Goal: Task Accomplishment & Management: Complete application form

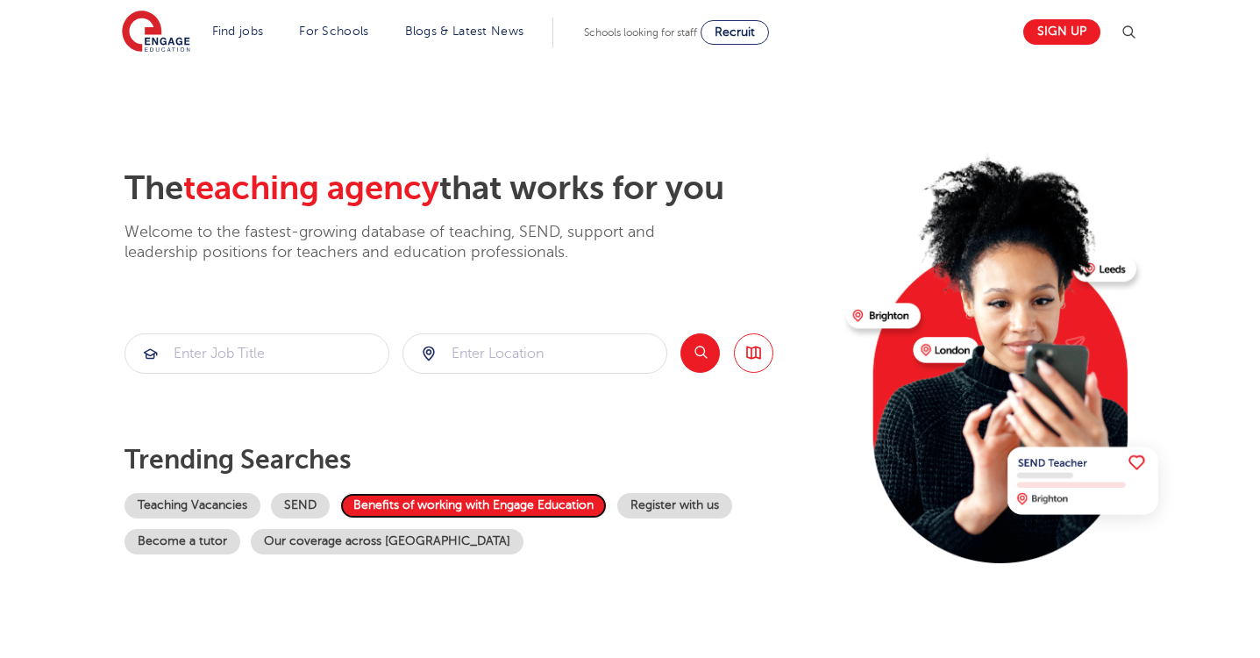
click at [474, 513] on link "Benefits of working with Engage Education" at bounding box center [473, 505] width 267 height 25
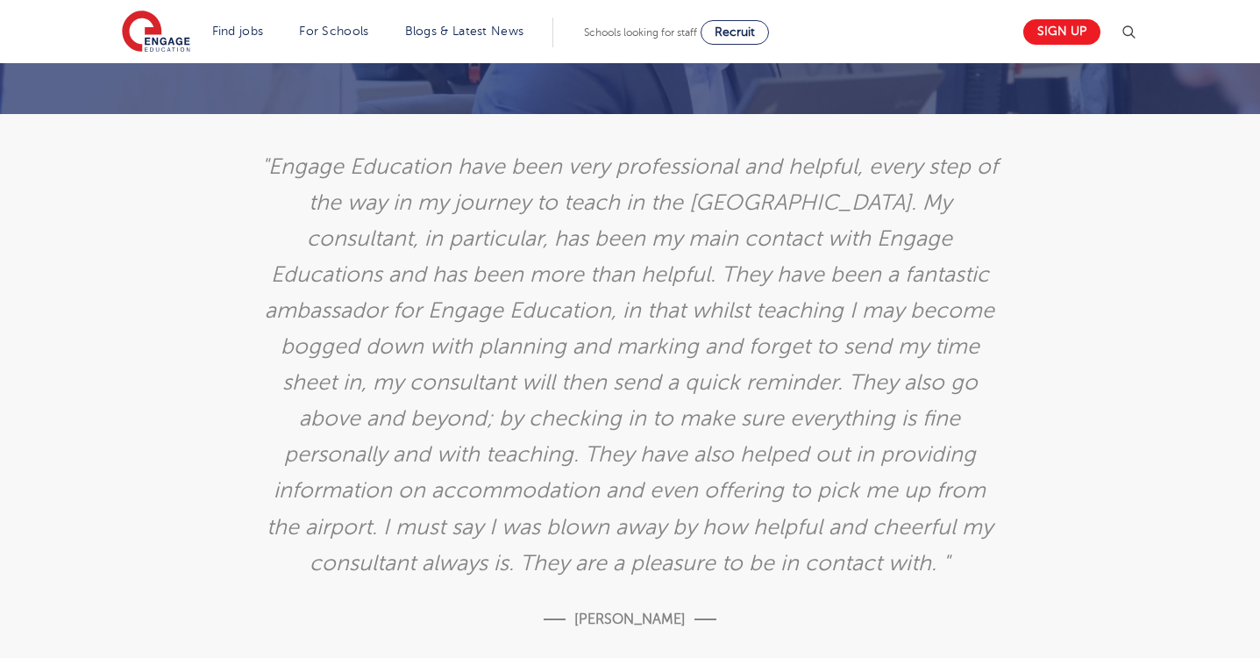
scroll to position [3467, 0]
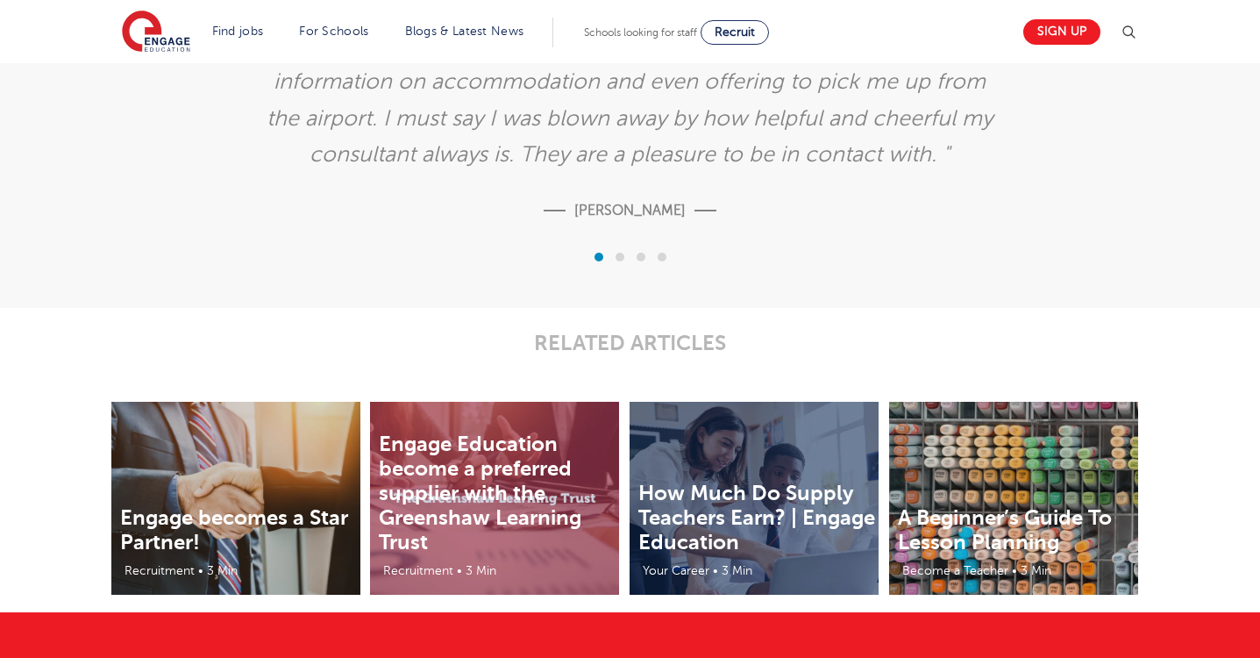
click at [618, 256] on span at bounding box center [620, 257] width 9 height 9
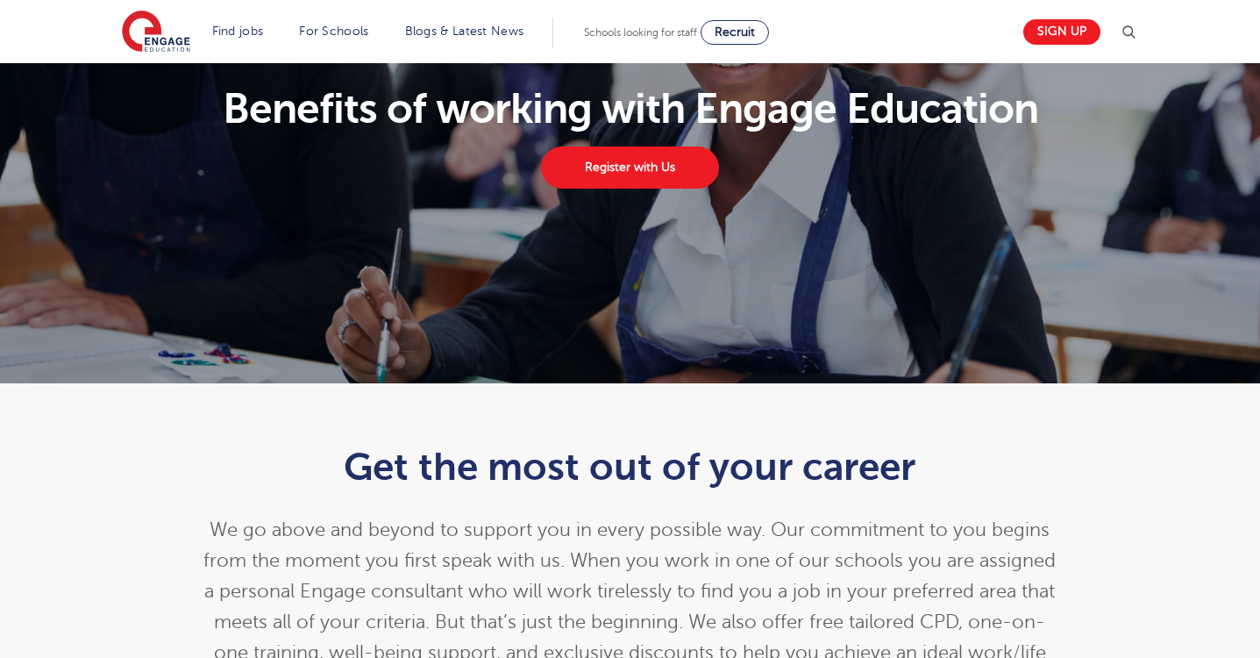
scroll to position [0, 0]
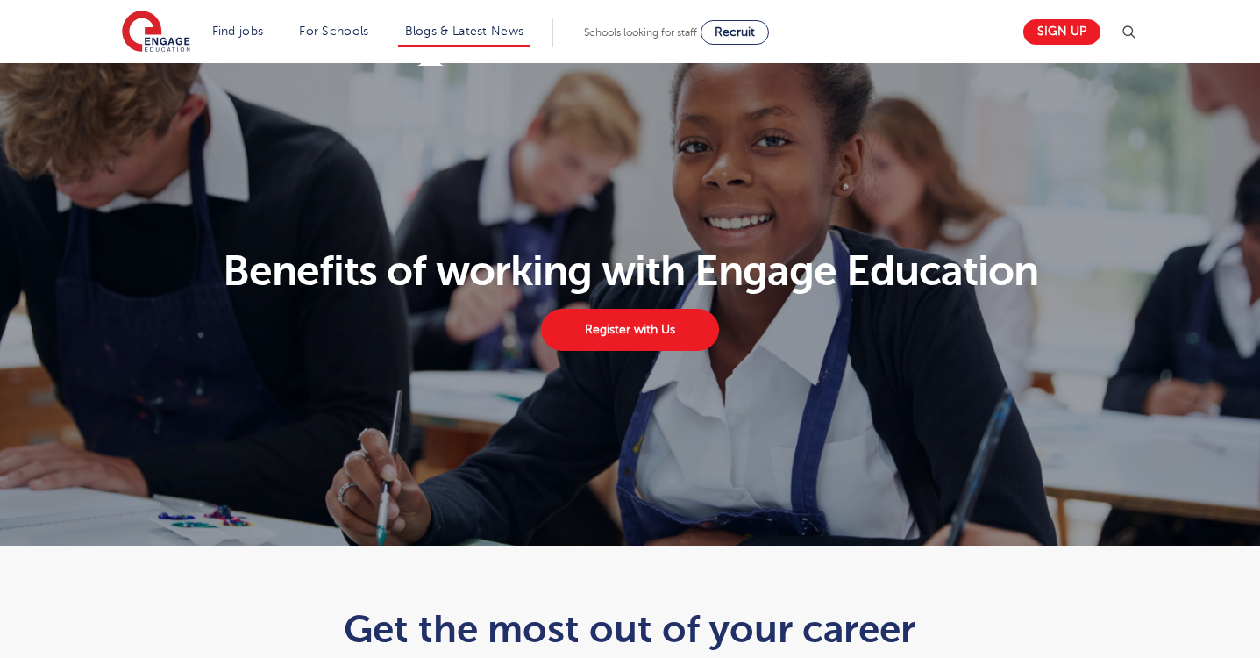
click at [457, 18] on li "Blogs & Latest News" at bounding box center [464, 33] width 133 height 30
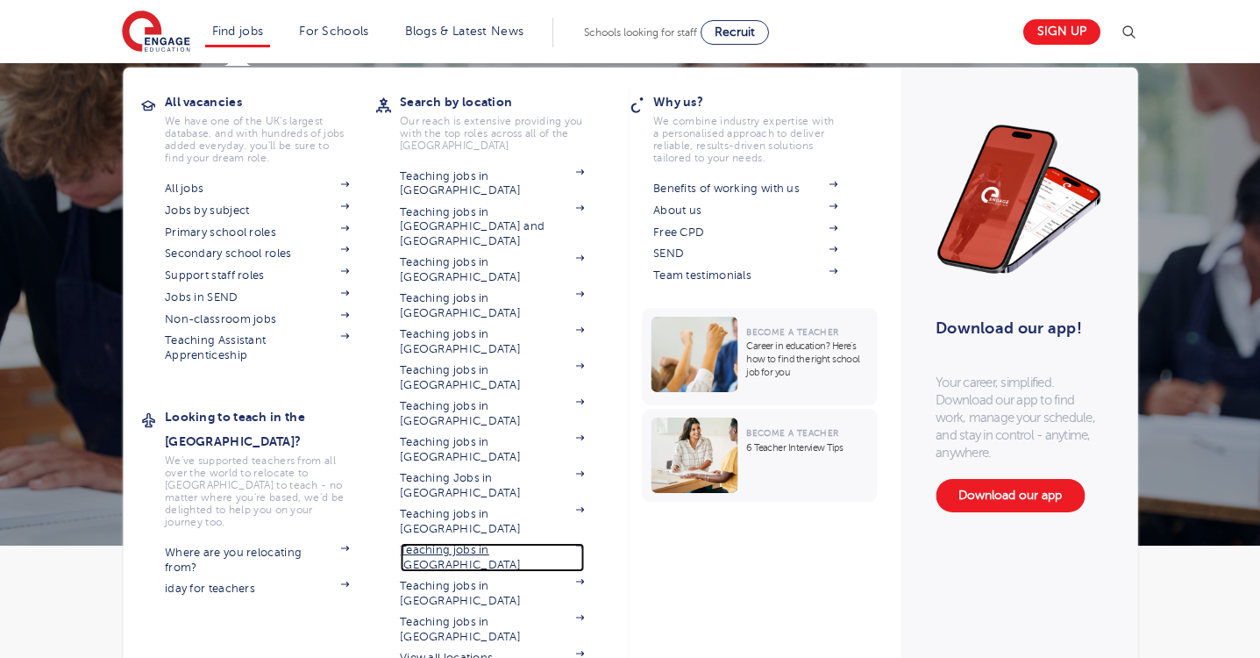
click at [446, 543] on link "Teaching jobs in [GEOGRAPHIC_DATA]" at bounding box center [492, 557] width 184 height 29
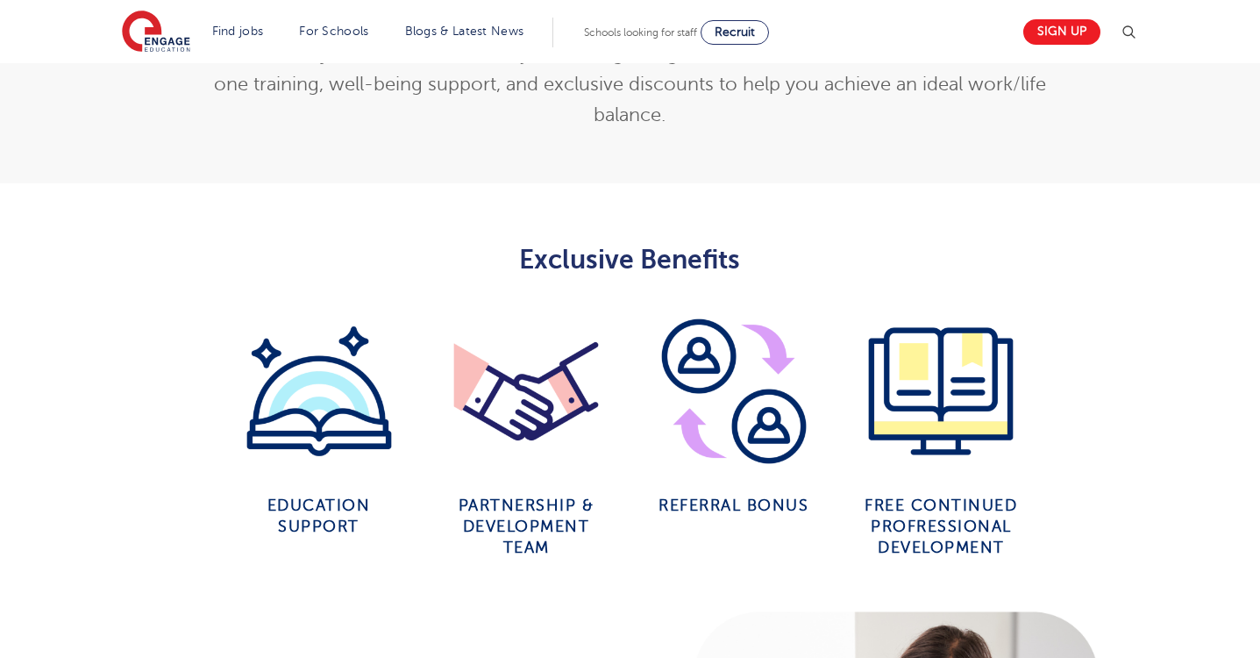
scroll to position [731, 0]
click at [944, 398] on img at bounding box center [941, 390] width 156 height 156
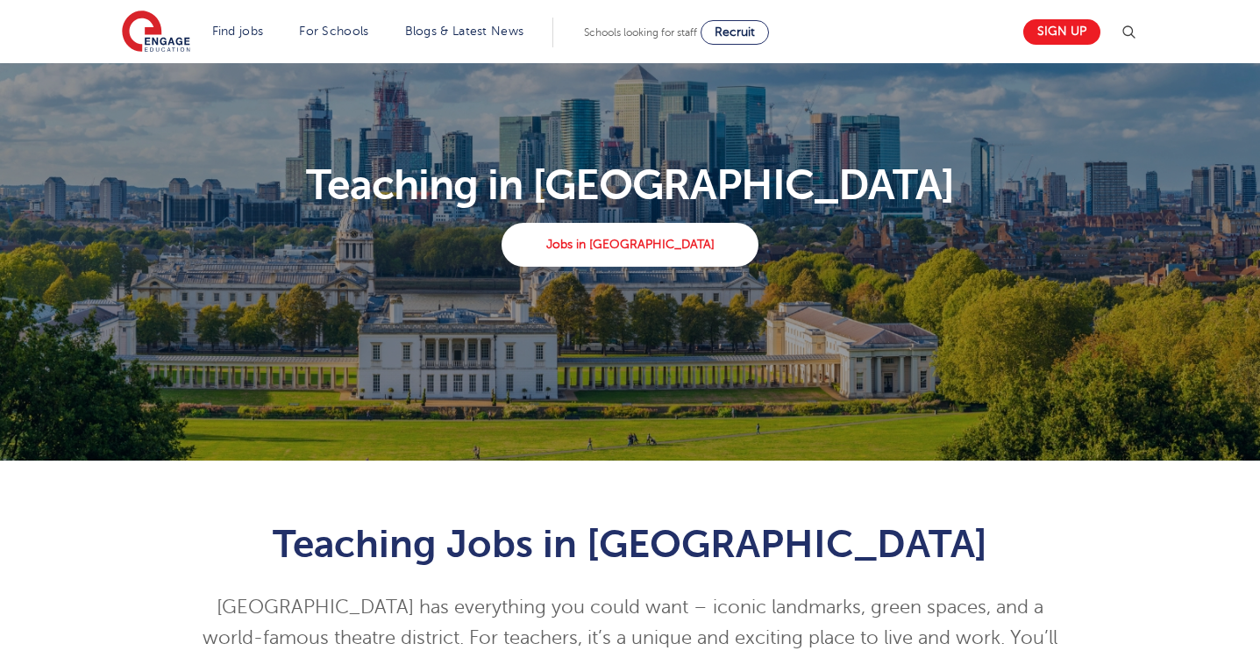
scroll to position [79, 0]
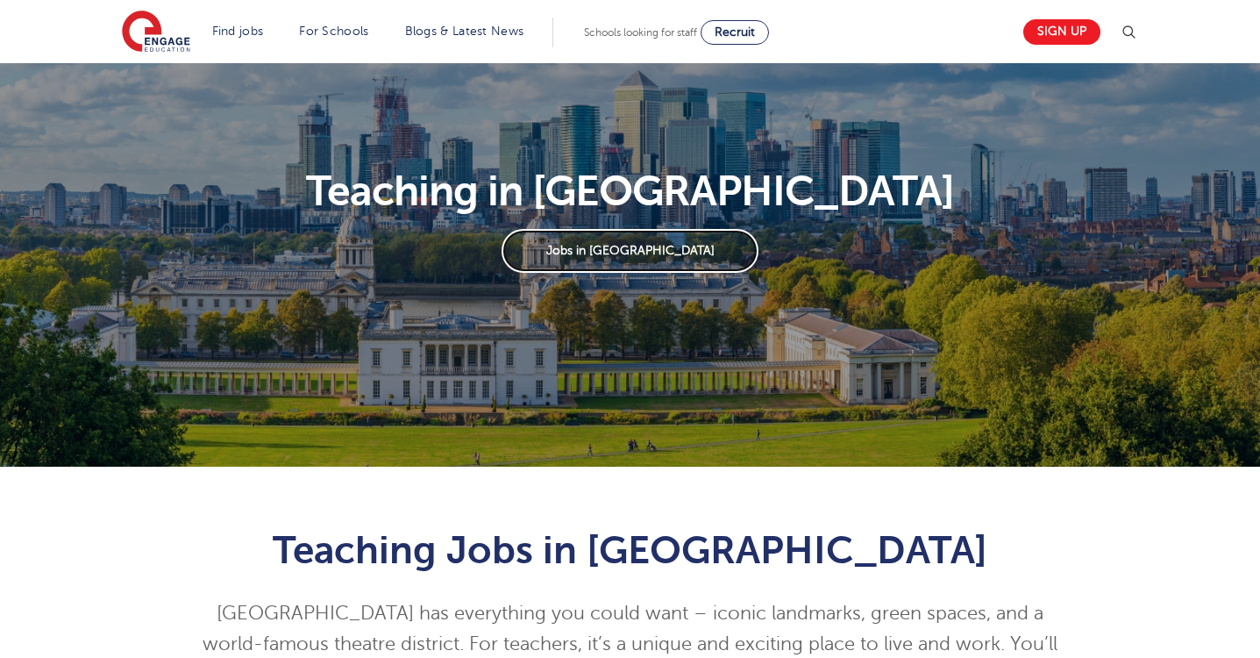
click at [635, 260] on link "Jobs in London" at bounding box center [630, 251] width 257 height 44
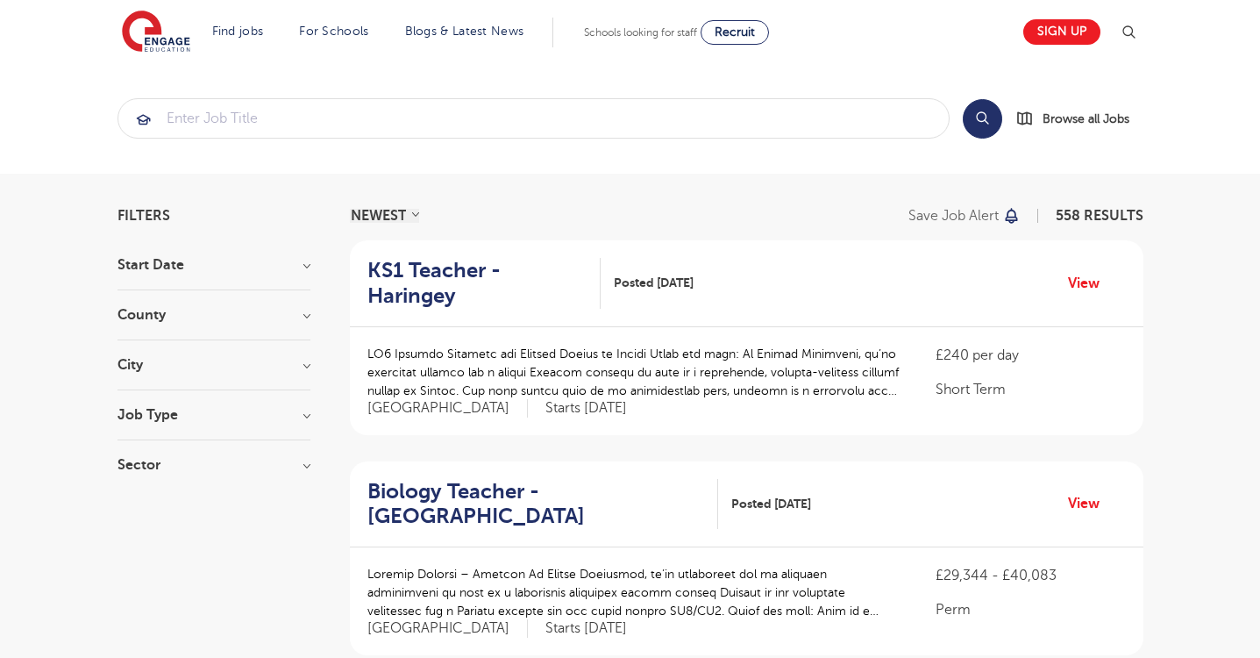
click at [156, 360] on h3 "City" at bounding box center [214, 365] width 193 height 14
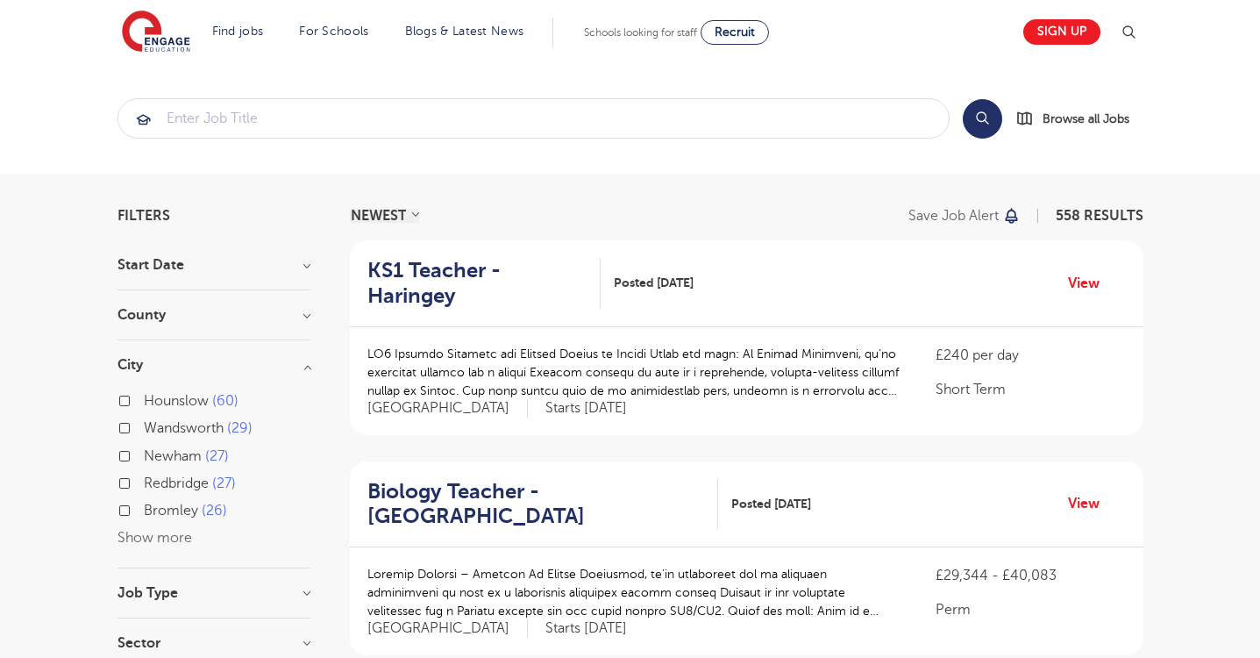
click at [158, 538] on button "Show more" at bounding box center [155, 538] width 75 height 16
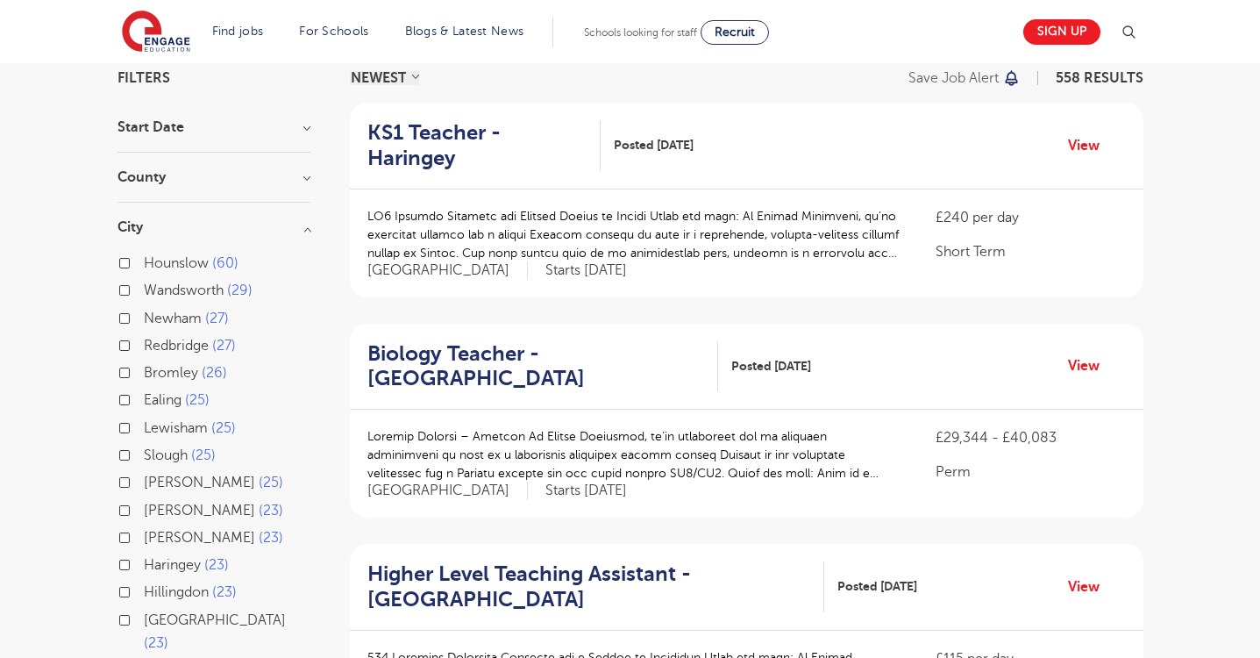
scroll to position [136, 0]
click at [190, 215] on section "Start [GEOGRAPHIC_DATA] [GEOGRAPHIC_DATA] 558 [GEOGRAPHIC_DATA] 124 [GEOGRAPHIC…" at bounding box center [214, 555] width 193 height 867
click at [191, 229] on h3 "City" at bounding box center [214, 229] width 193 height 14
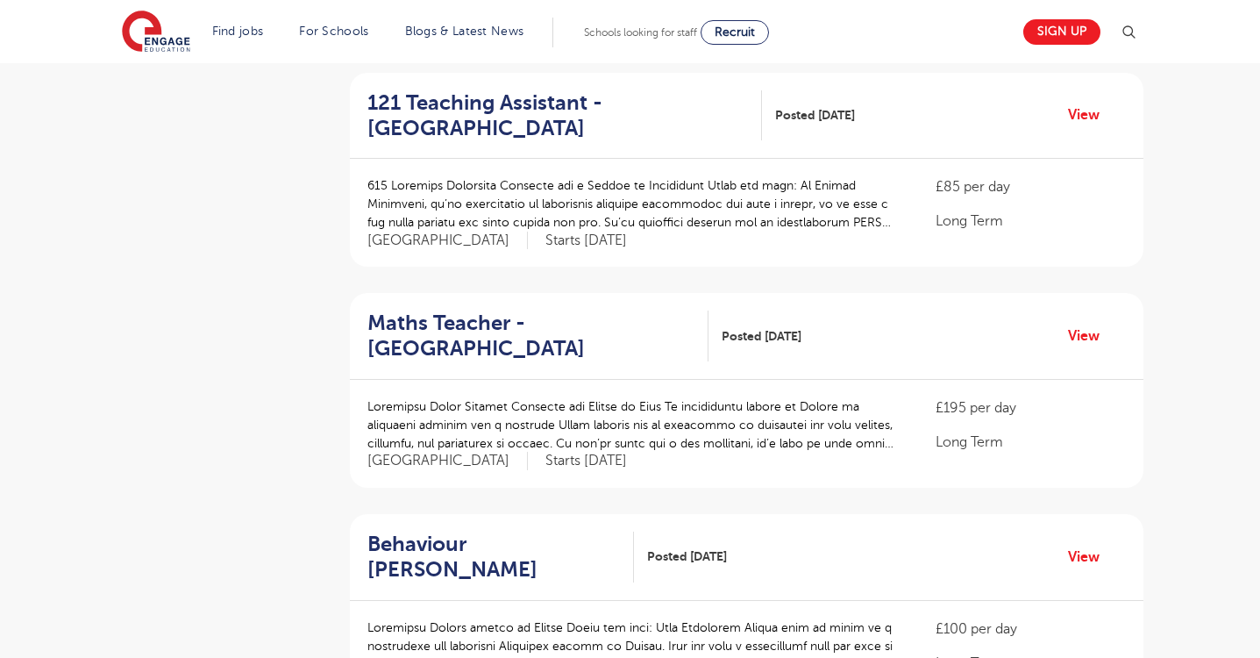
scroll to position [831, 0]
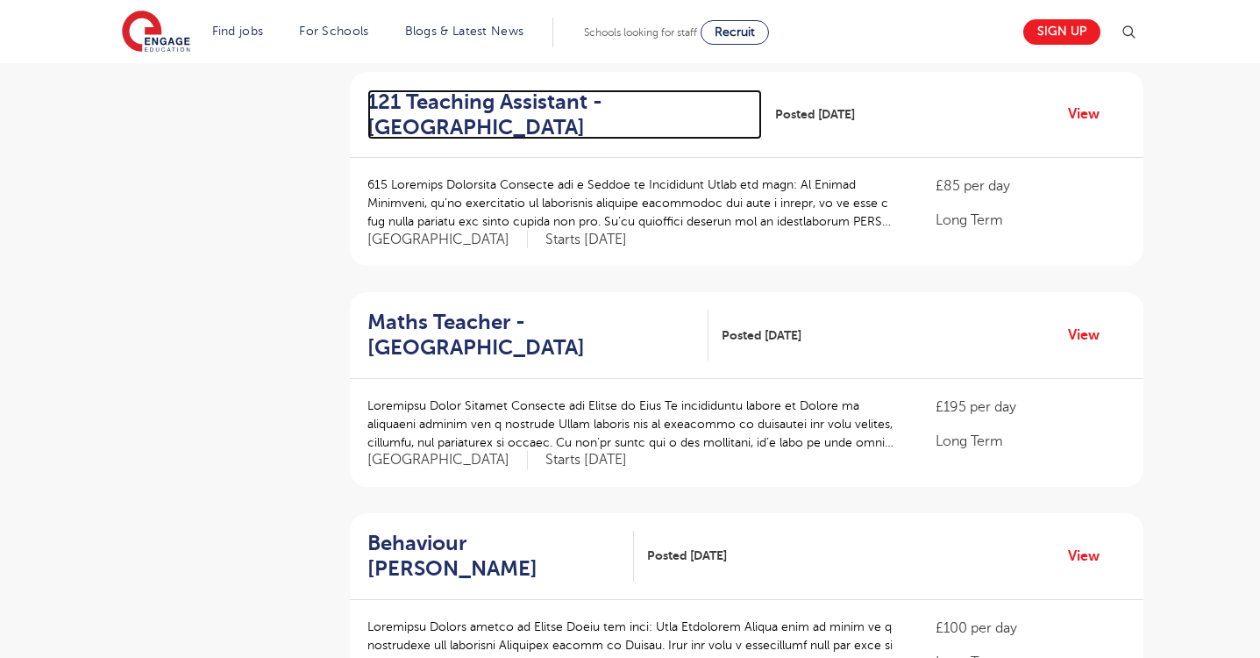
click at [456, 89] on h2 "121 Teaching Assistant - Wandsworth" at bounding box center [558, 114] width 382 height 51
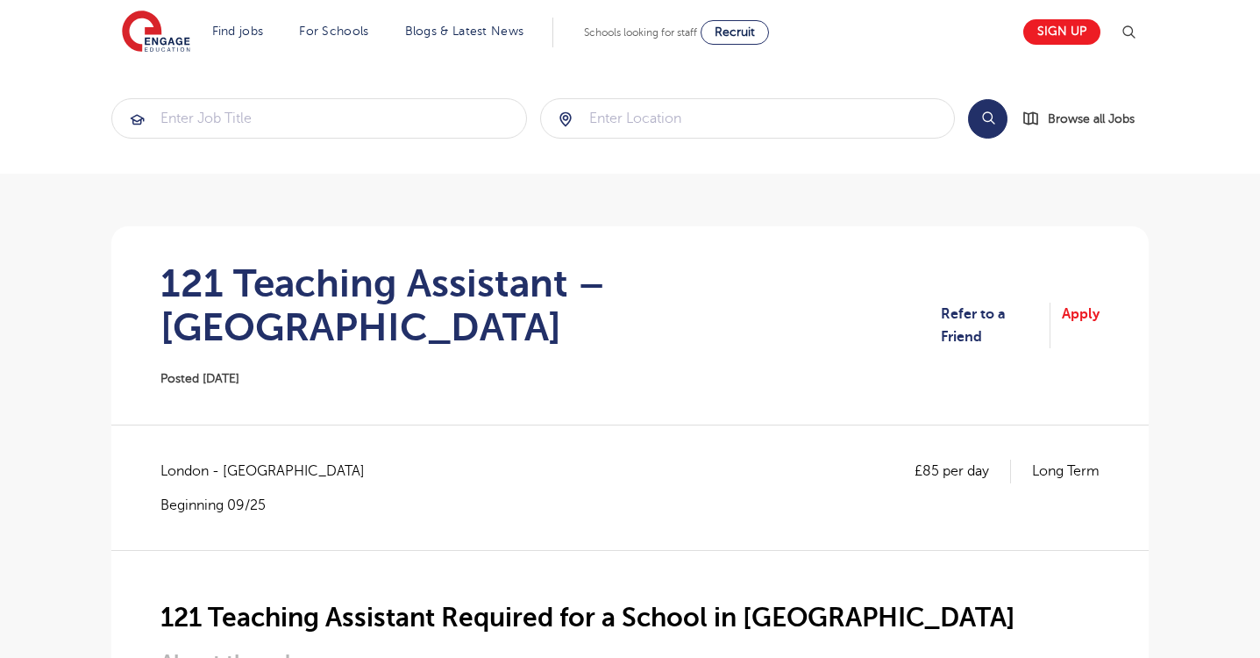
click at [638, 138] on form at bounding box center [748, 118] width 416 height 40
click at [638, 126] on input "search" at bounding box center [748, 118] width 414 height 39
click button "Submit" at bounding box center [0, 0] width 0 height 0
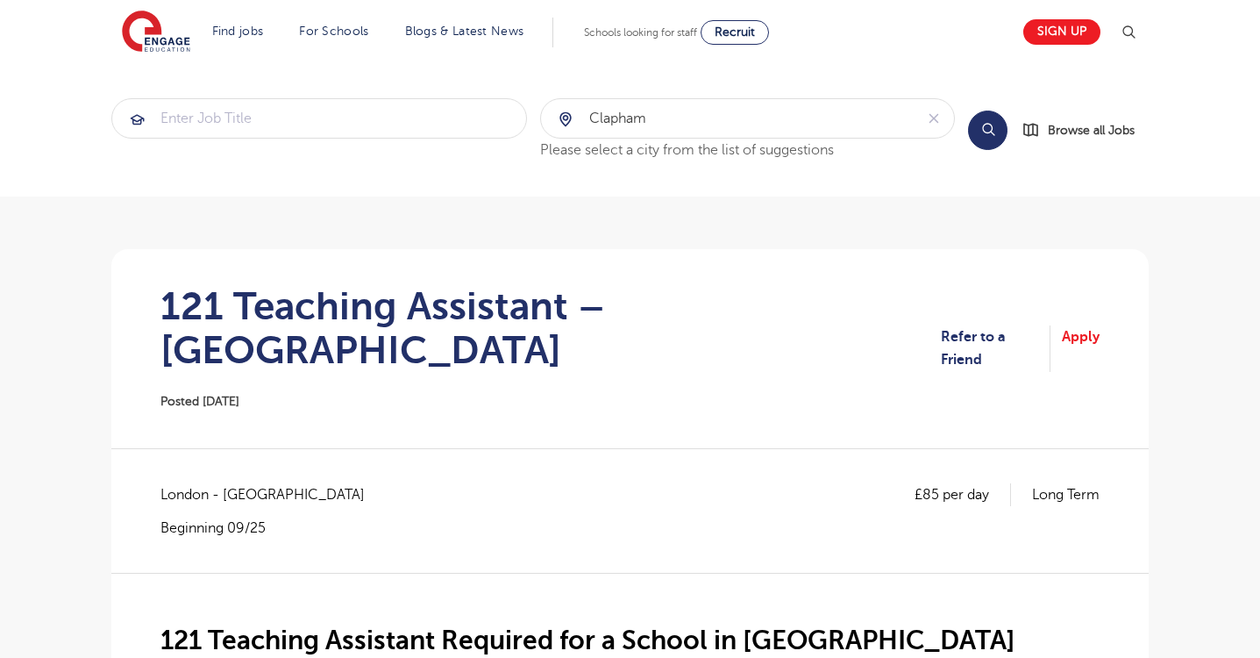
click at [997, 127] on button "Search" at bounding box center [987, 130] width 39 height 39
click at [794, 125] on input "clapham" at bounding box center [728, 118] width 374 height 39
type input "london"
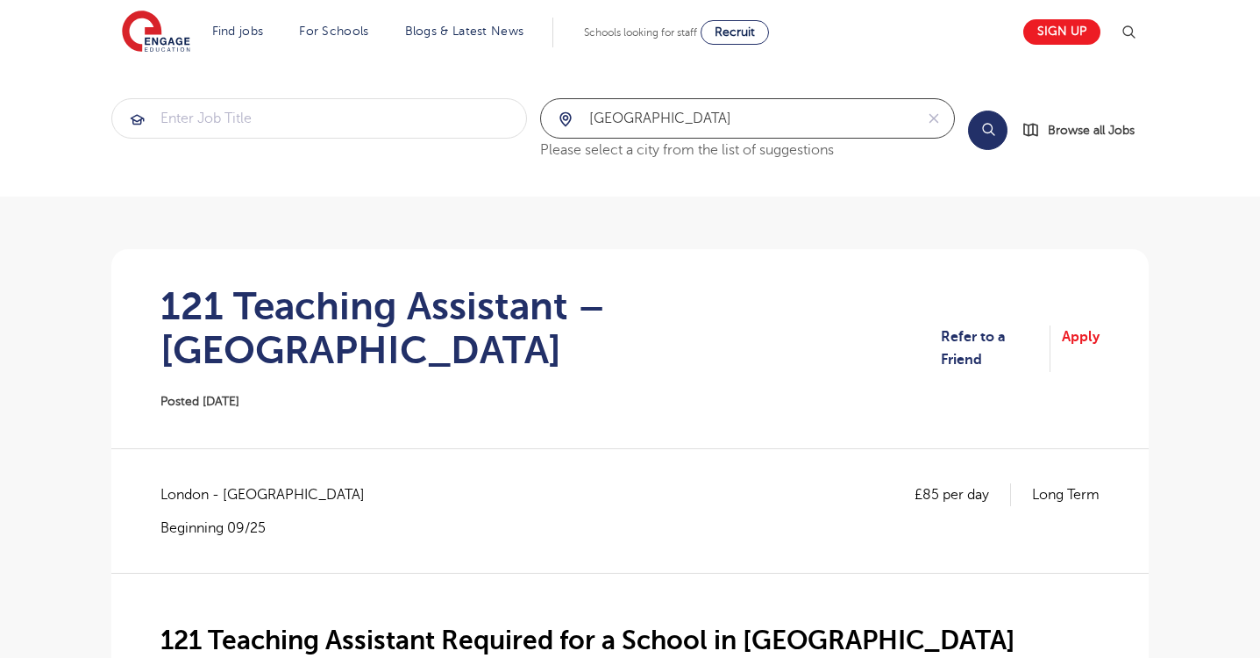
click button "Submit" at bounding box center [0, 0] width 0 height 0
click at [986, 128] on button "Search" at bounding box center [987, 130] width 39 height 39
click at [1077, 125] on span "Browse all Jobs" at bounding box center [1091, 130] width 87 height 20
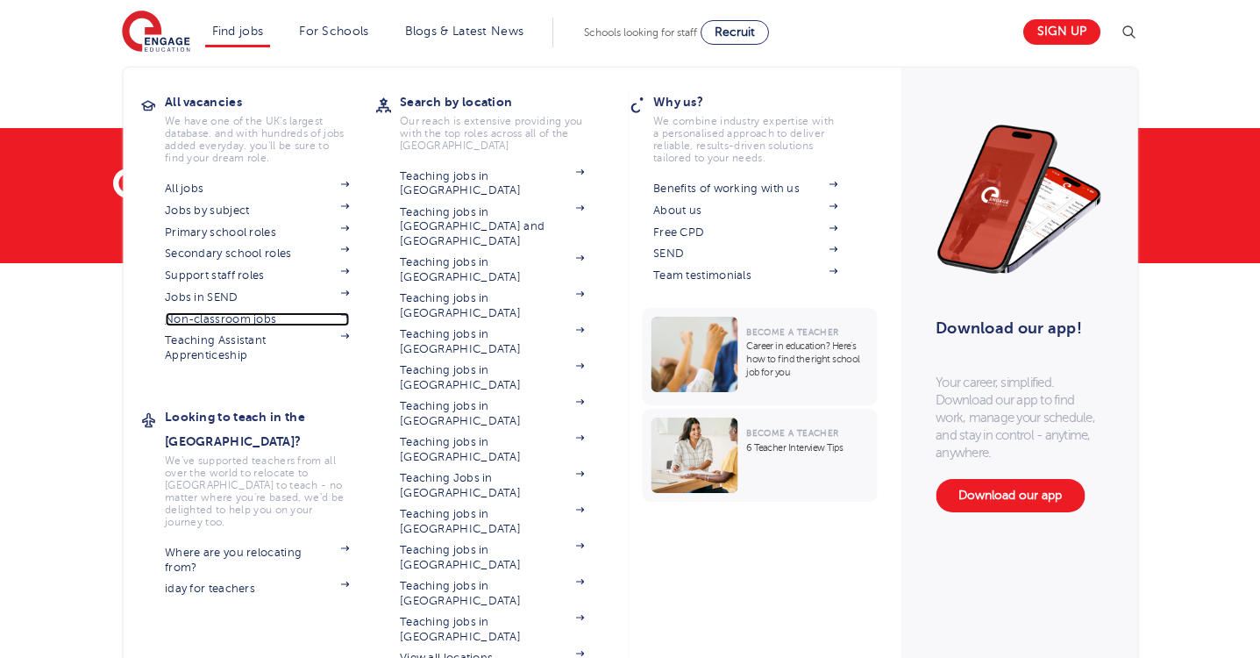
click at [203, 321] on link "Non-classroom jobs" at bounding box center [257, 319] width 184 height 14
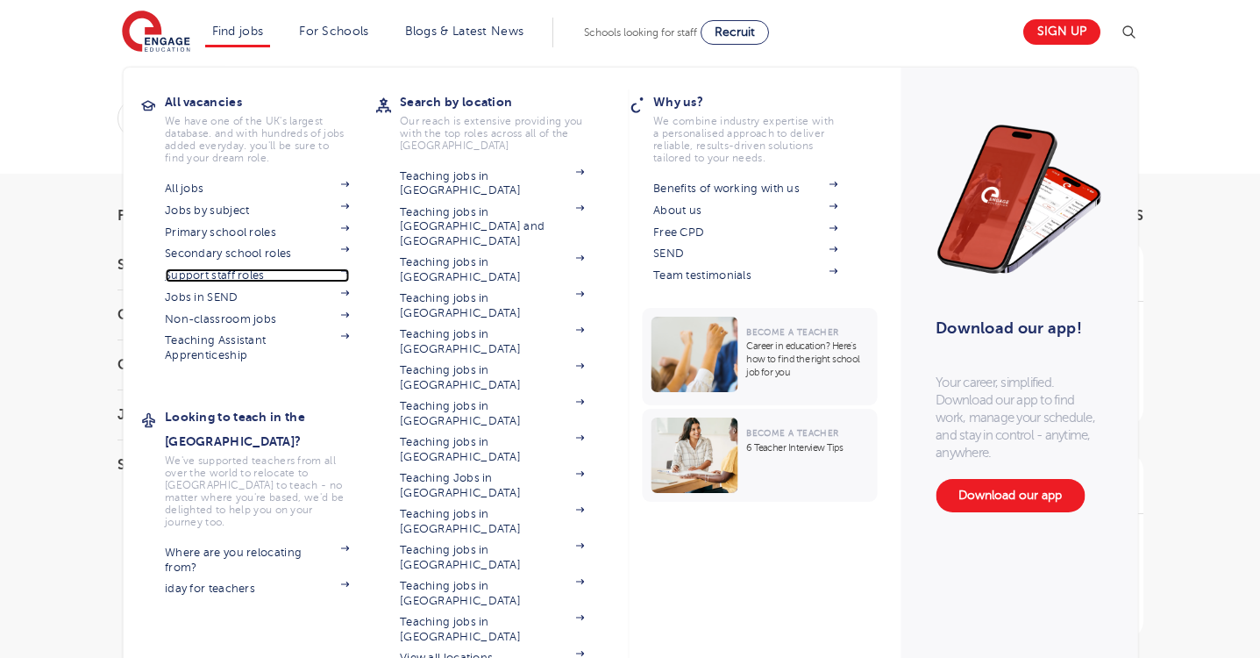
click at [232, 278] on link "Support staff roles" at bounding box center [257, 275] width 184 height 14
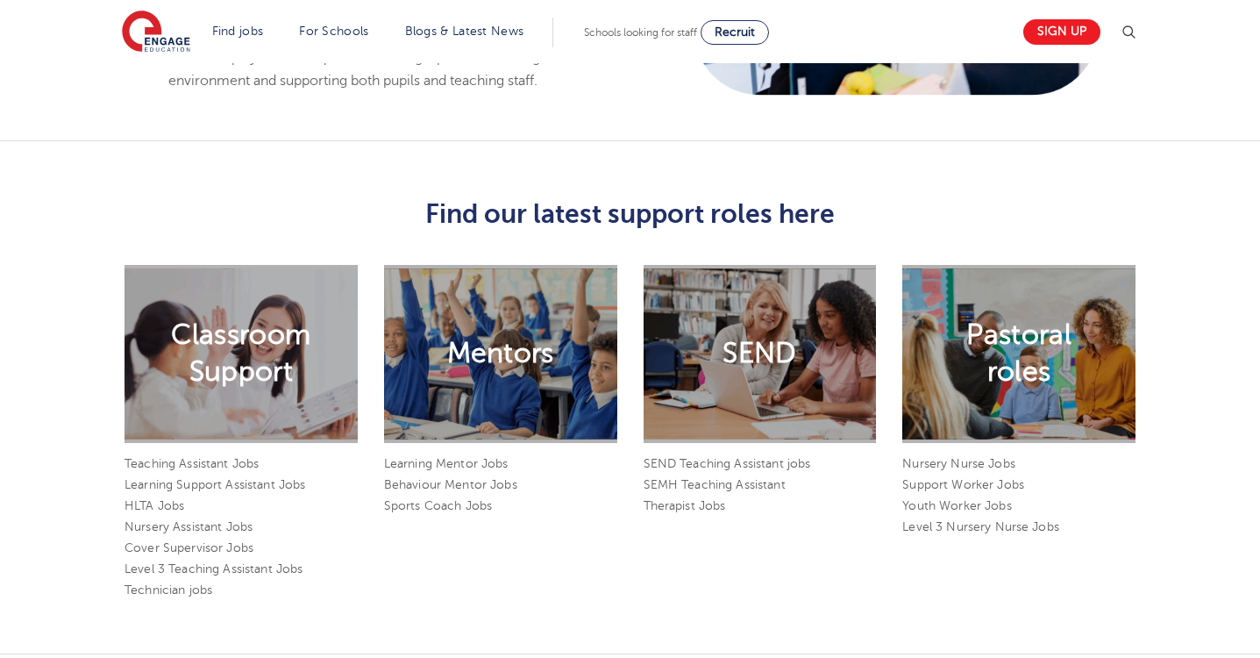
scroll to position [1209, 0]
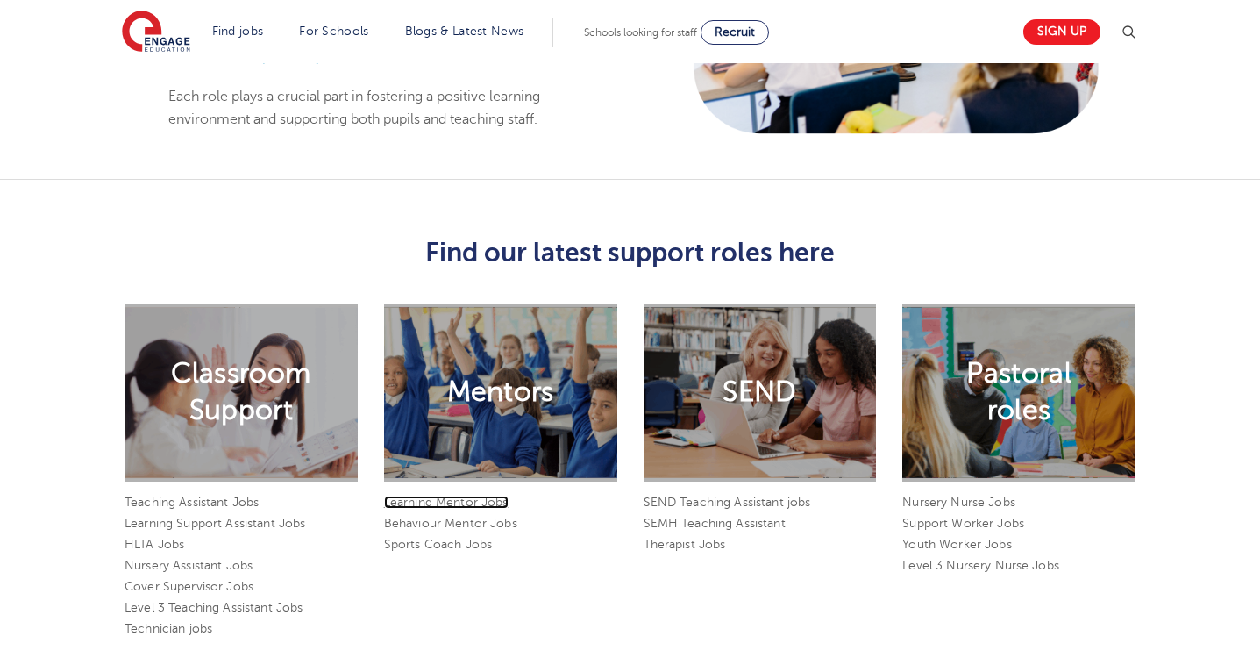
click at [449, 496] on link "Learning Mentor Jobs" at bounding box center [446, 502] width 125 height 13
click at [448, 517] on link "Behaviour Mentor Jobs" at bounding box center [450, 523] width 133 height 13
